Goal: Communication & Community: Answer question/provide support

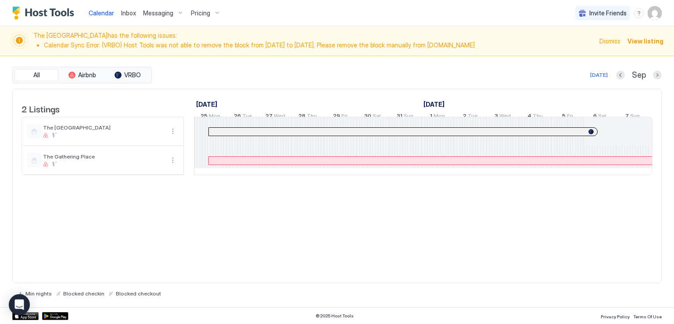
click at [123, 11] on span "Inbox" at bounding box center [128, 12] width 15 height 7
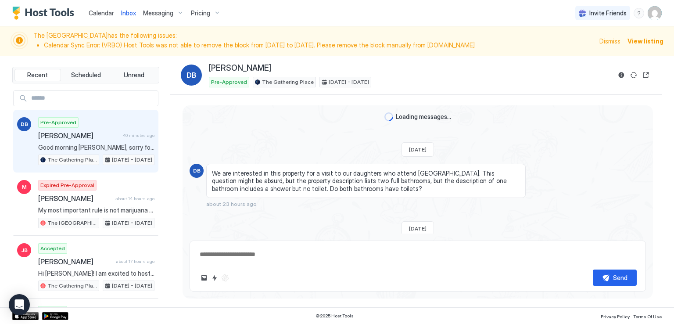
scroll to position [147, 0]
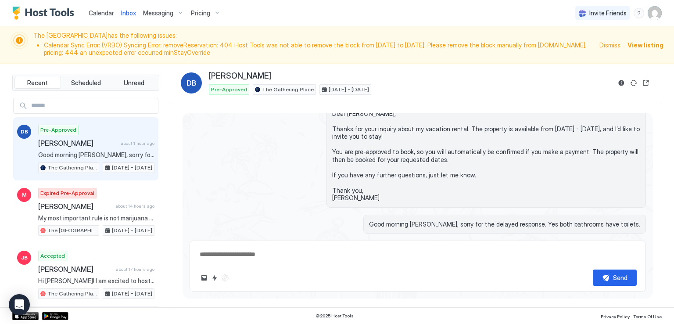
click at [90, 144] on span "[PERSON_NAME]" at bounding box center [77, 143] width 79 height 9
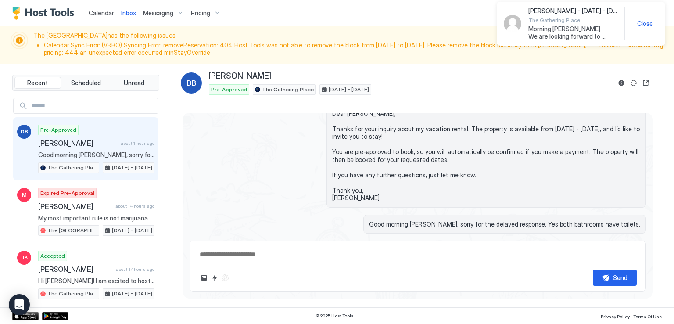
drag, startPoint x: 536, startPoint y: 30, endPoint x: 476, endPoint y: 51, distance: 63.7
click at [476, 51] on div "Calendar Inbox Messaging Pricing Invite Friends RM The Airplane Art House has t…" at bounding box center [337, 162] width 674 height 324
click at [379, 22] on div "Calendar Inbox Messaging Pricing Invite Friends RM" at bounding box center [337, 13] width 674 height 26
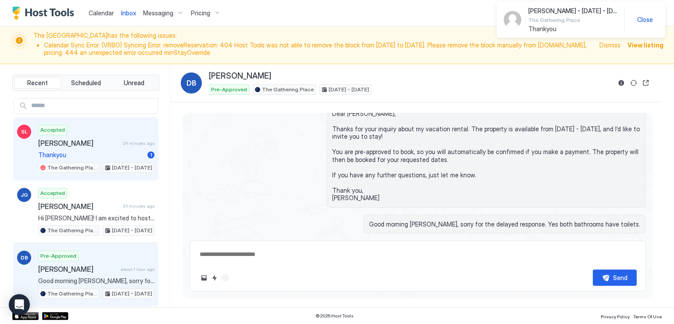
click at [75, 147] on div "Accepted Susan Lees 24 minutes ago Thankyou 1 The Gathering Place Sep 11 - 15, …" at bounding box center [96, 149] width 116 height 48
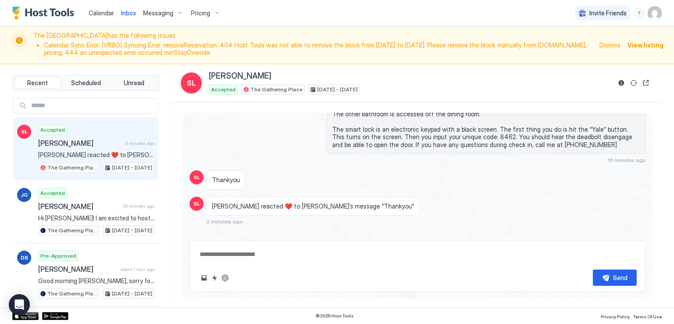
scroll to position [688, 0]
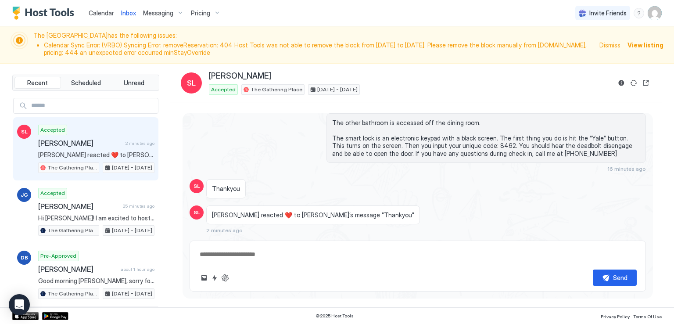
click at [261, 11] on div "Calendar Inbox Messaging Pricing Invite Friends RM" at bounding box center [337, 13] width 674 height 26
click at [335, 3] on div "Calendar Inbox Messaging Pricing Invite Friends RM" at bounding box center [337, 13] width 674 height 26
click at [528, 18] on div "Calendar Inbox Messaging Pricing Invite Friends RM" at bounding box center [337, 13] width 674 height 26
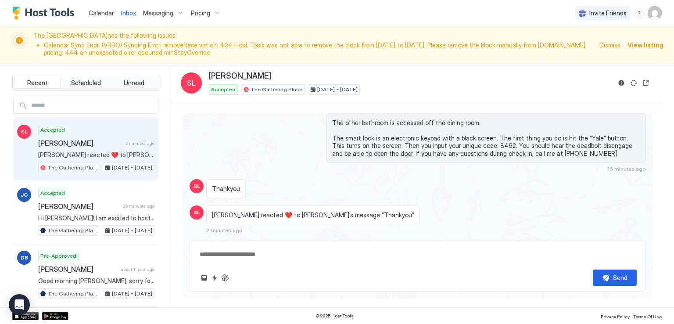
click at [527, 18] on div "Calendar Inbox Messaging Pricing Invite Friends RM" at bounding box center [337, 13] width 674 height 26
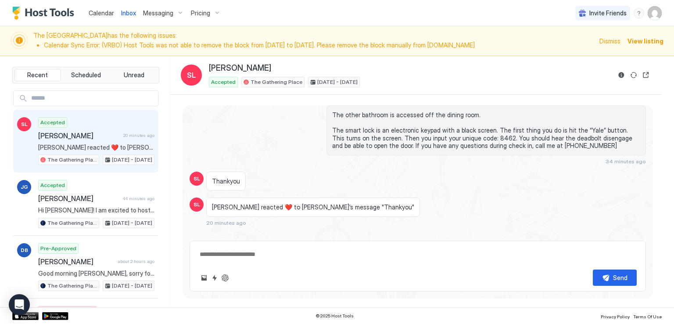
scroll to position [680, 0]
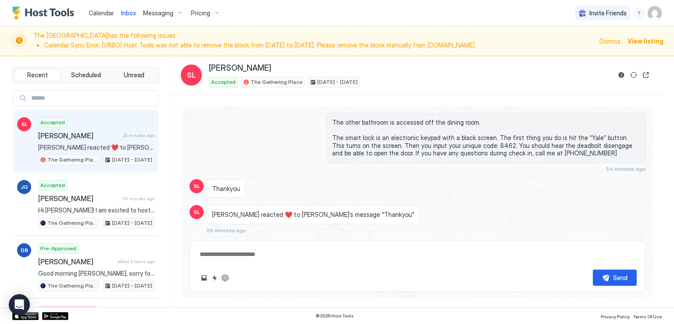
click at [273, 24] on div "Calendar Inbox Messaging Pricing Invite Friends RM" at bounding box center [337, 13] width 674 height 26
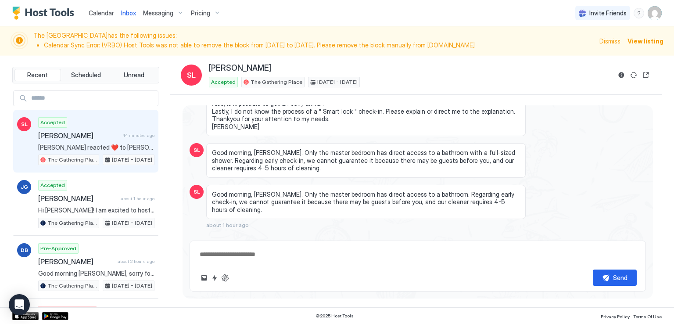
scroll to position [549, 0]
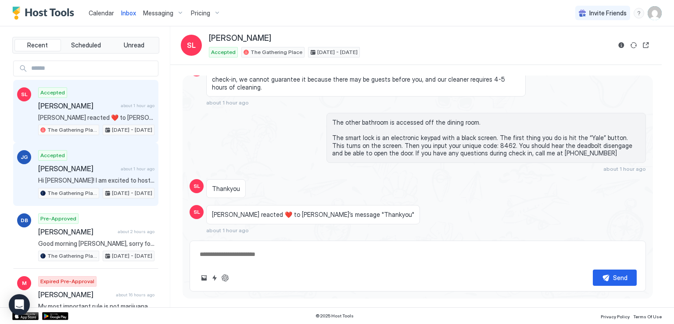
scroll to position [88, 0]
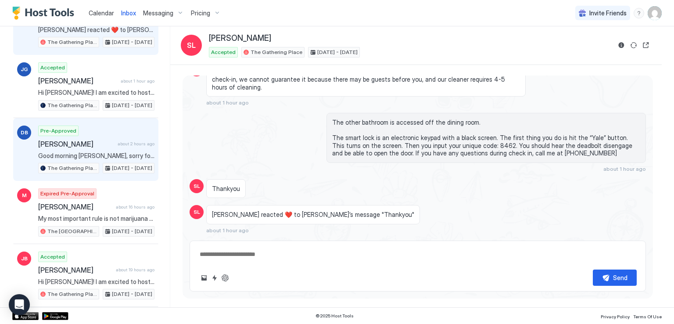
click at [79, 133] on div "Pre-Approved [PERSON_NAME] about 2 hours ago Good morning [PERSON_NAME], sorry …" at bounding box center [96, 149] width 116 height 48
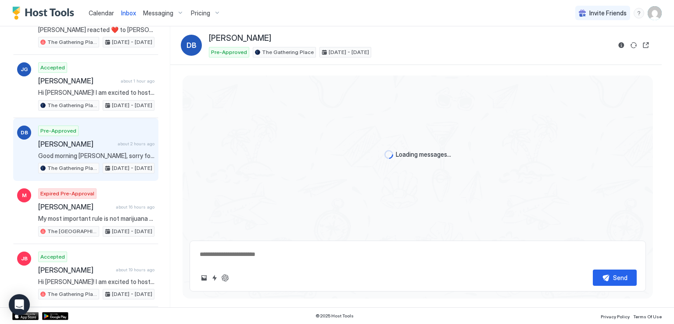
scroll to position [117, 0]
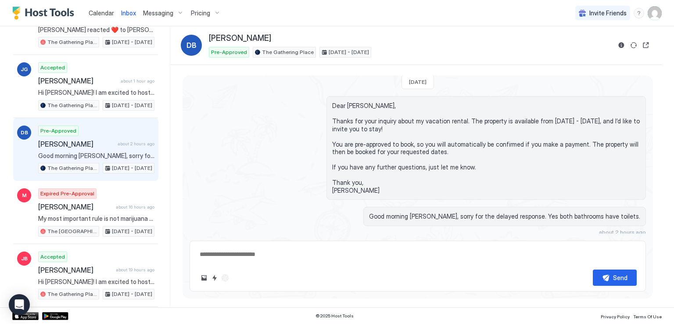
click at [261, 131] on div "Dear [PERSON_NAME], Thanks for your inquiry about my vacation rental. The prope…" at bounding box center [418, 148] width 456 height 104
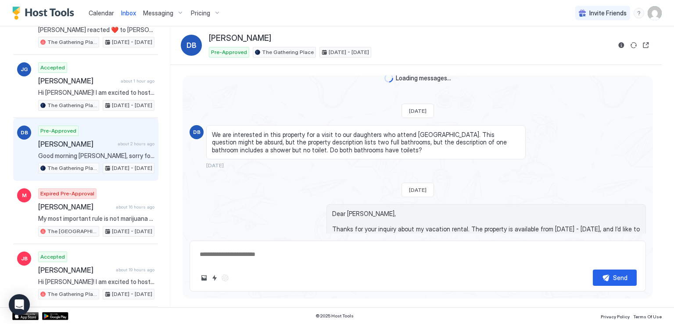
scroll to position [0, 0]
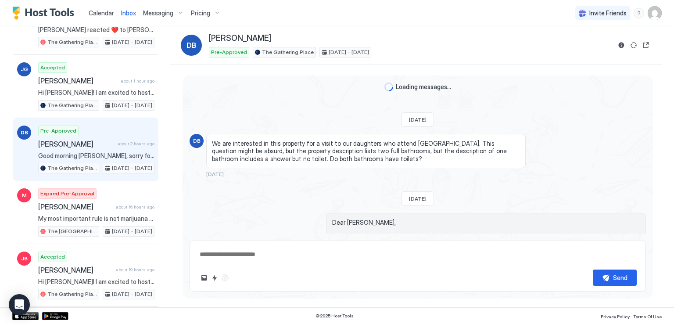
type textarea "*"
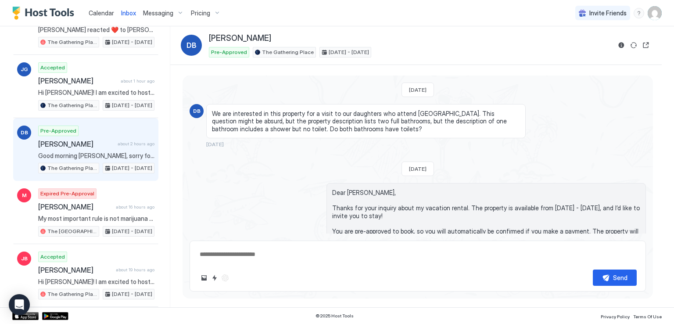
click at [401, 34] on div "[PERSON_NAME]" at bounding box center [410, 38] width 402 height 10
